Goal: Navigation & Orientation: Find specific page/section

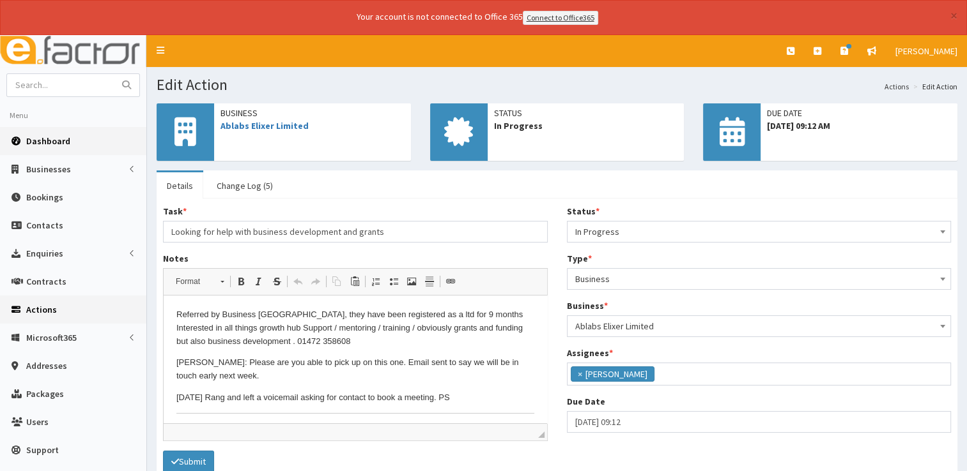
scroll to position [67, 0]
click at [43, 132] on link "Dashboard" at bounding box center [73, 141] width 146 height 28
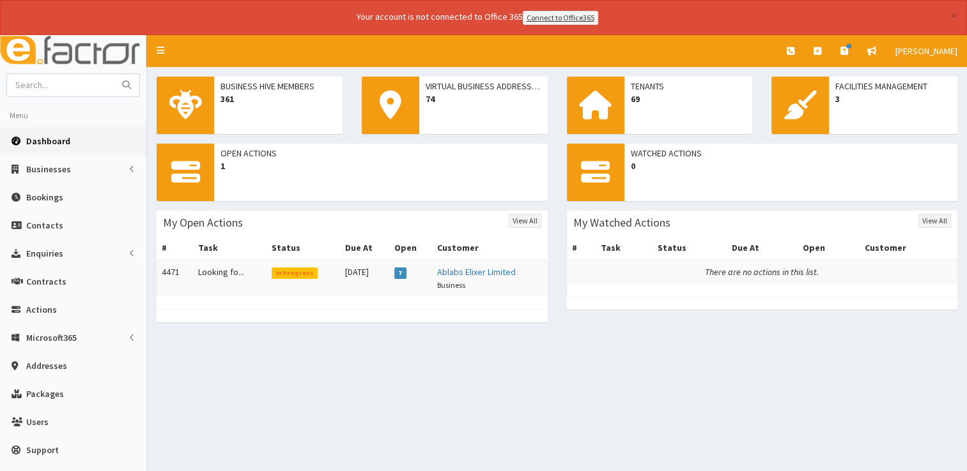
drag, startPoint x: 356, startPoint y: 374, endPoint x: 304, endPoint y: 369, distance: 52.1
click at [353, 374] on div "Business Hive Members 361 Virtual Business Addresses 74 Tenants 69 Facilities M…" at bounding box center [557, 270] width 820 height 407
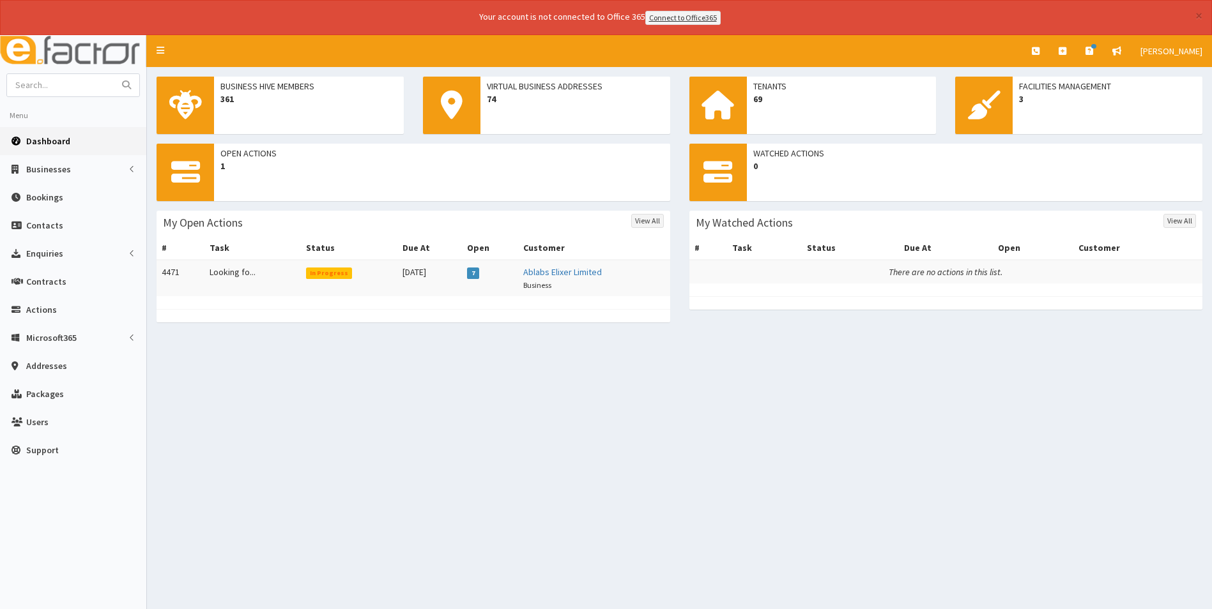
click at [73, 143] on link "Dashboard" at bounding box center [73, 141] width 146 height 28
click at [36, 139] on span "Dashboard" at bounding box center [48, 140] width 44 height 11
click at [53, 137] on span "Dashboard" at bounding box center [48, 140] width 44 height 11
